Goal: Browse casually

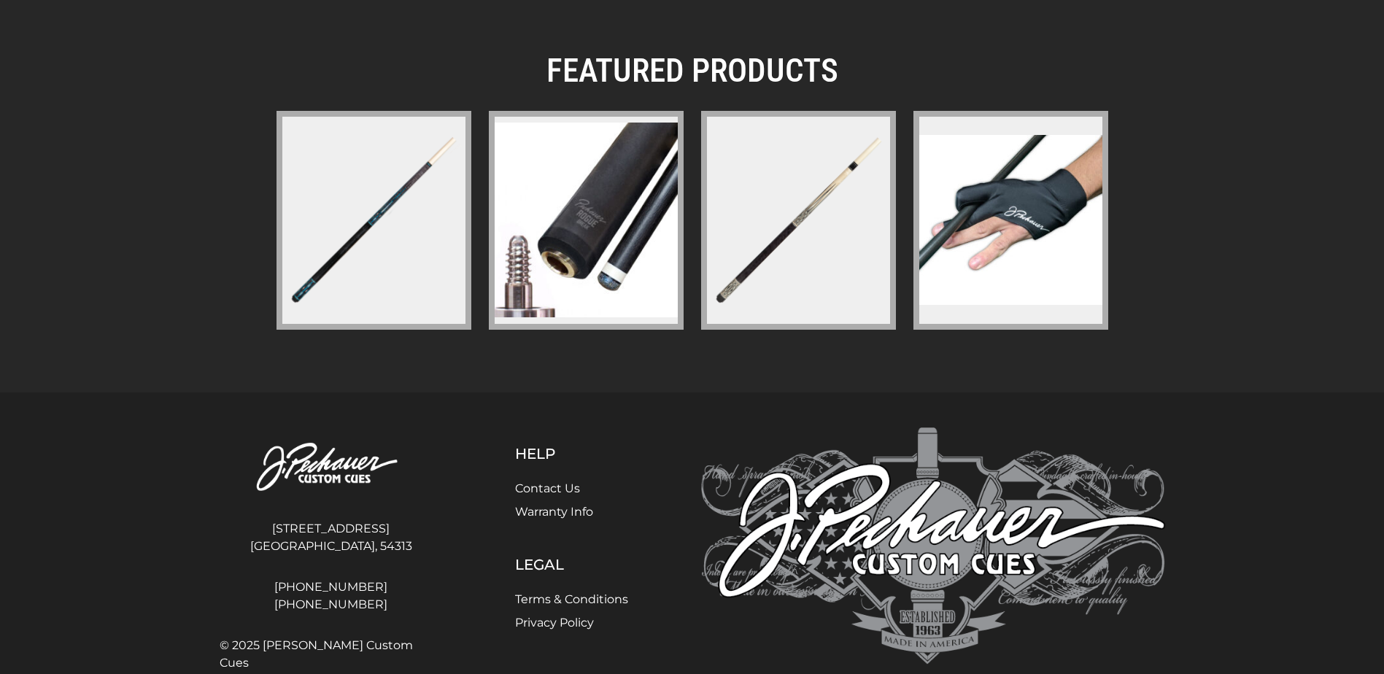
scroll to position [2090, 0]
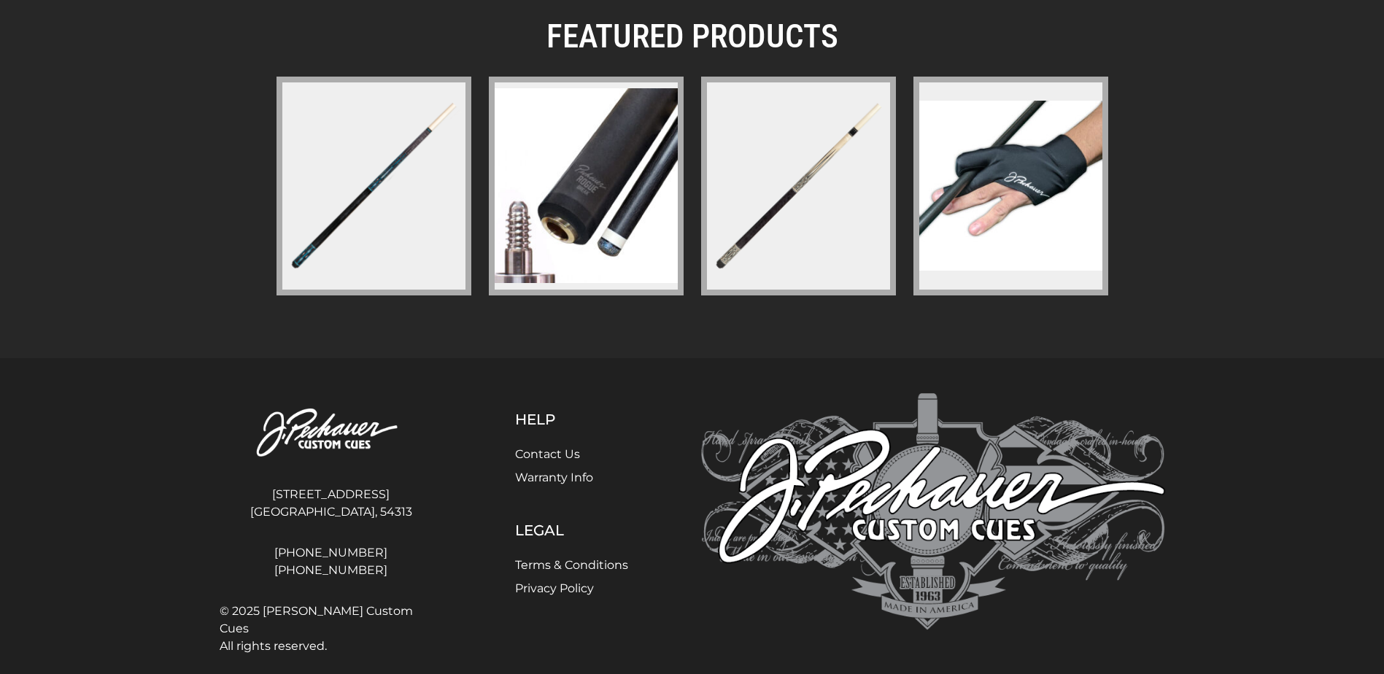
click at [579, 201] on img at bounding box center [586, 185] width 183 height 195
click at [362, 202] on img at bounding box center [374, 185] width 189 height 189
click at [789, 166] on figure at bounding box center [798, 186] width 195 height 219
click at [984, 184] on img at bounding box center [1011, 186] width 183 height 170
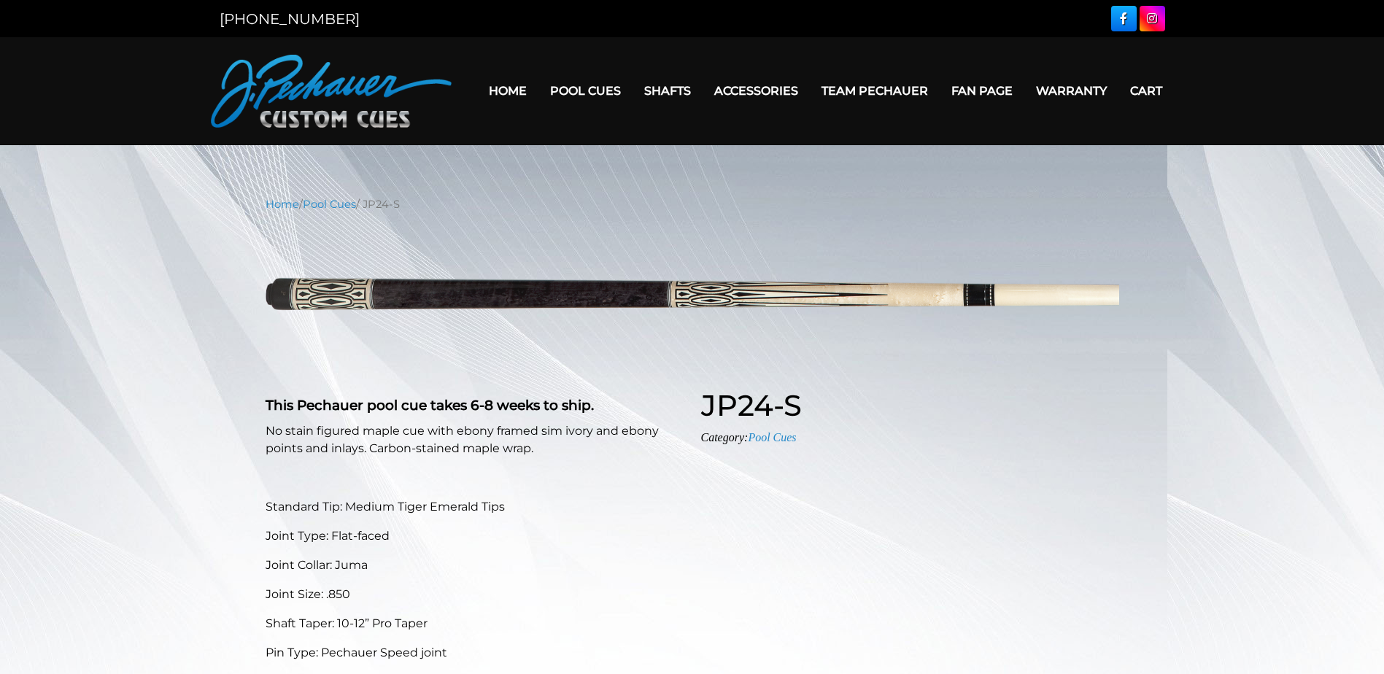
select select "********"
